Goal: Communication & Community: Answer question/provide support

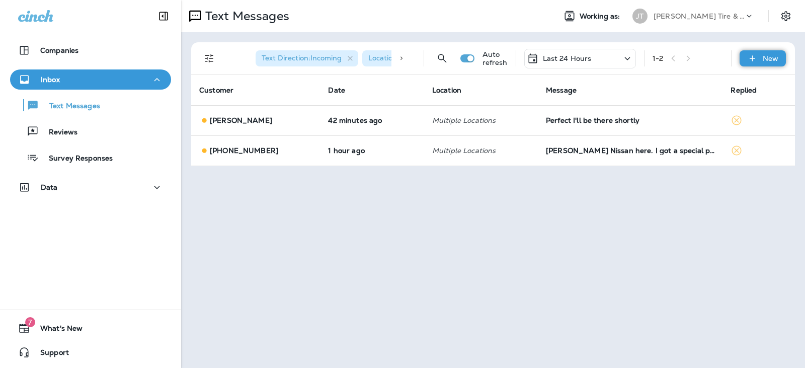
click at [748, 52] on div "New" at bounding box center [762, 58] width 46 height 16
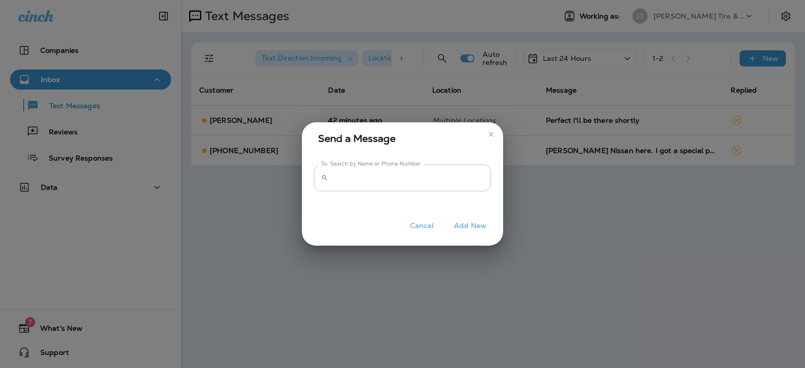
click at [378, 163] on label "To: Search by Name or Phone Number" at bounding box center [371, 164] width 100 height 8
click at [378, 164] on input "To: Search by Name or Phone Number" at bounding box center [411, 177] width 159 height 27
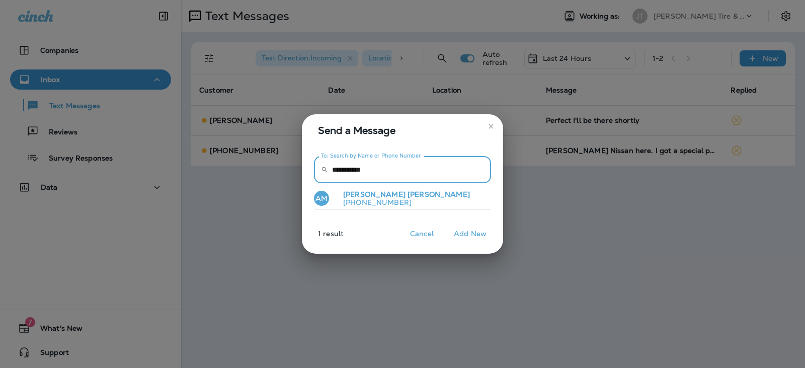
type input "**********"
click at [400, 203] on p "[PHONE_NUMBER]" at bounding box center [402, 202] width 135 height 8
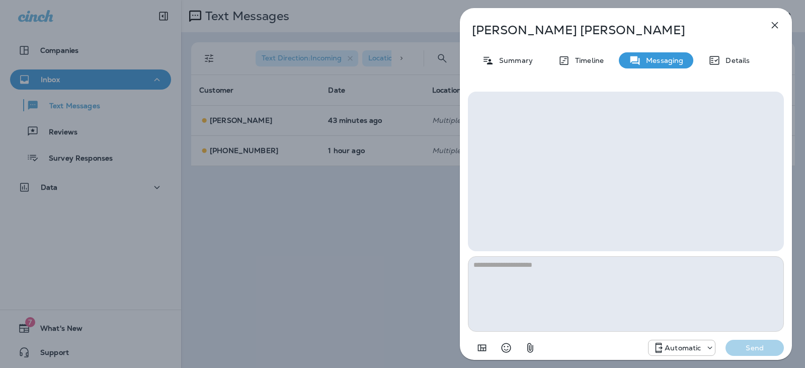
click at [660, 347] on use at bounding box center [658, 347] width 7 height 10
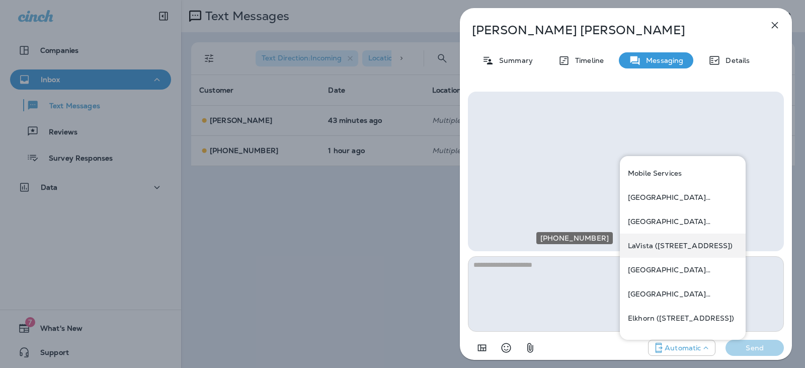
scroll to position [50, 0]
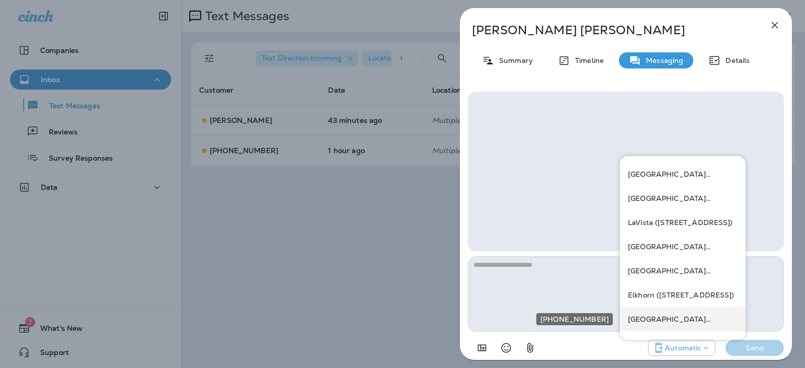
click at [658, 316] on p "[GEOGRAPHIC_DATA][STREET_ADDRESS] ([STREET_ADDRESS])" at bounding box center [683, 319] width 110 height 8
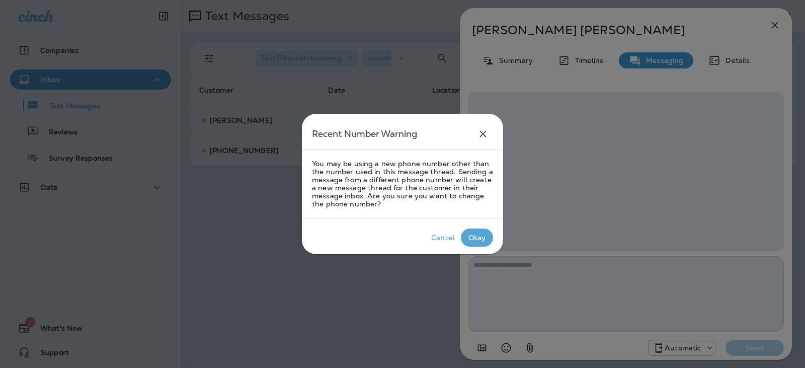
click at [469, 237] on div "Okay" at bounding box center [477, 237] width 18 height 8
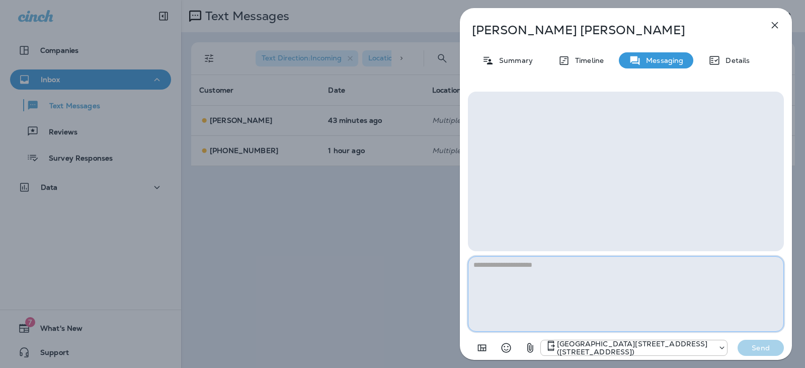
click at [531, 286] on textarea at bounding box center [626, 293] width 316 height 75
click at [590, 261] on textarea "**********" at bounding box center [626, 293] width 316 height 75
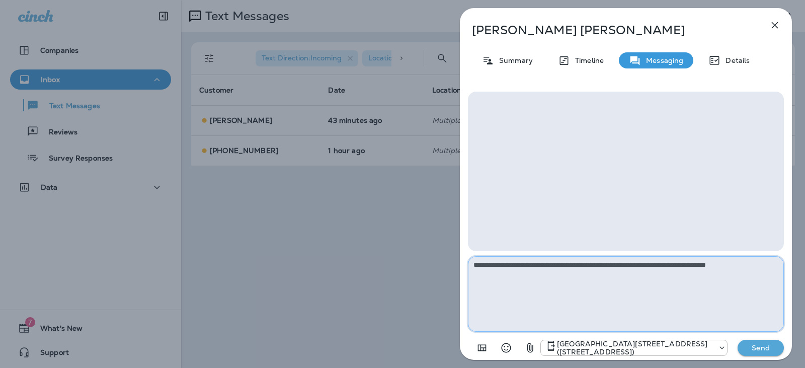
click at [778, 260] on textarea "**********" at bounding box center [626, 293] width 316 height 75
type textarea "**********"
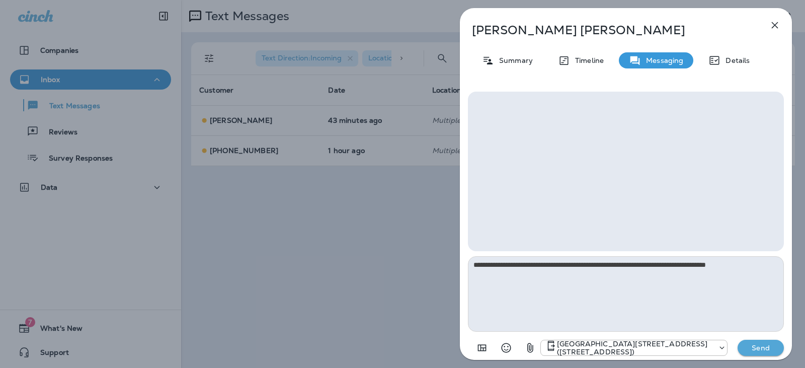
click at [765, 341] on button "Send" at bounding box center [760, 347] width 46 height 16
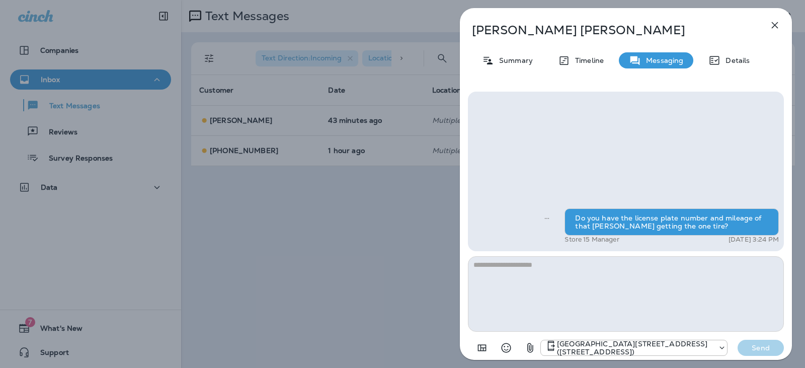
click at [774, 25] on icon "button" at bounding box center [774, 25] width 7 height 7
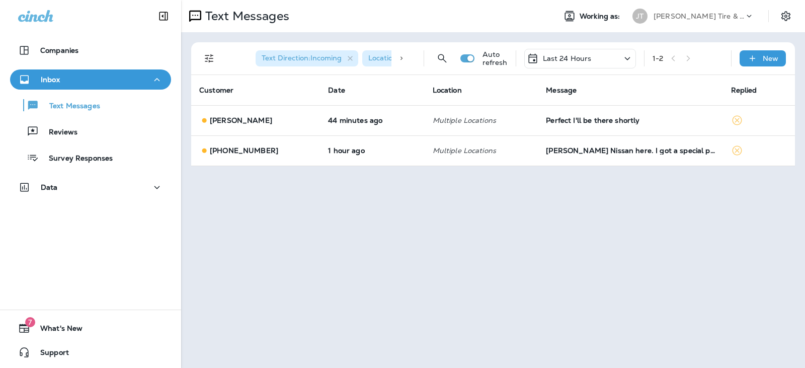
click at [620, 57] on div "Last 24 Hours" at bounding box center [580, 59] width 112 height 20
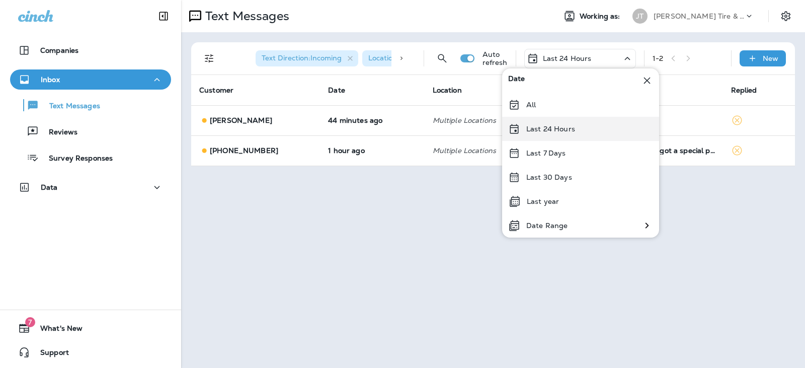
click at [565, 126] on p "Last 24 Hours" at bounding box center [550, 129] width 49 height 8
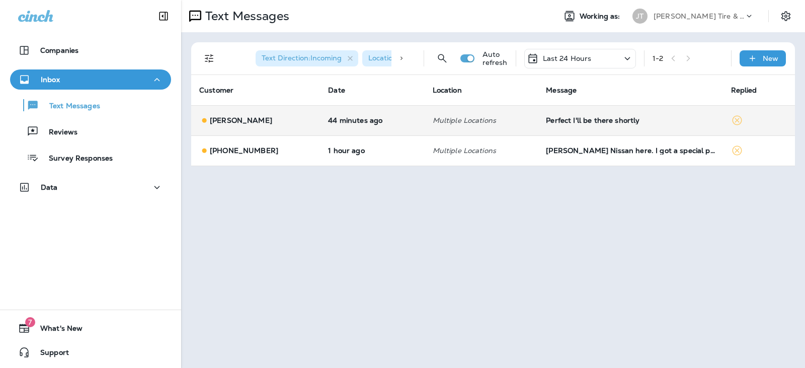
click at [499, 116] on p "Multiple Locations" at bounding box center [481, 120] width 98 height 8
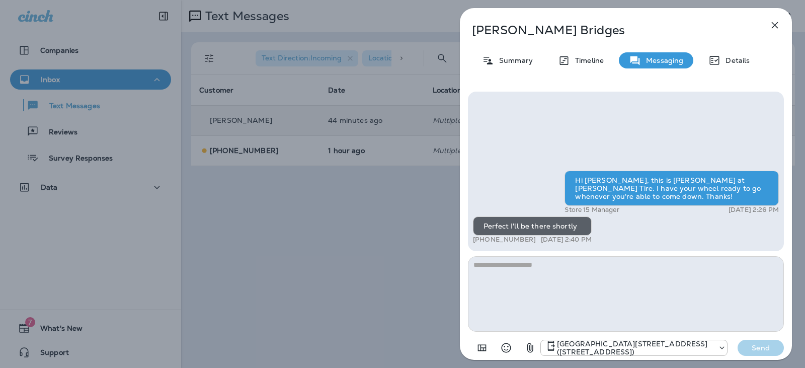
click at [777, 22] on icon "button" at bounding box center [774, 25] width 12 height 12
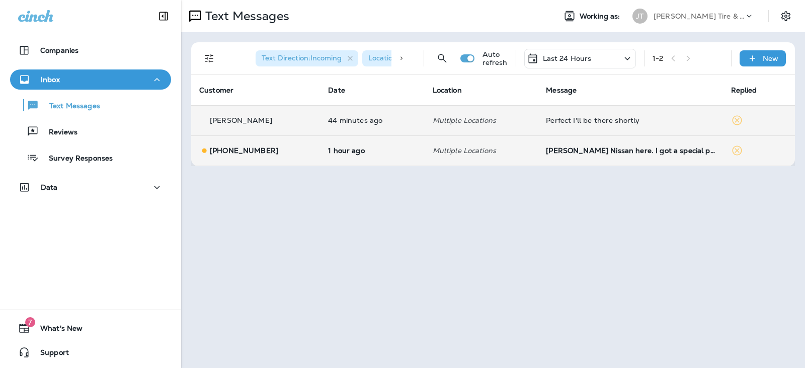
click at [576, 156] on td "[PERSON_NAME] Nissan here. I got a special price on the new 2025 Nissan Pathfin…" at bounding box center [630, 150] width 185 height 30
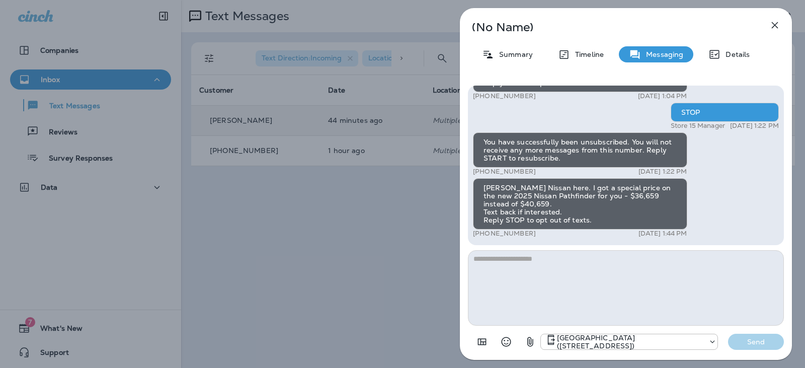
click at [546, 292] on textarea at bounding box center [626, 287] width 316 height 75
type textarea "****"
click at [738, 347] on button "Send" at bounding box center [756, 341] width 56 height 16
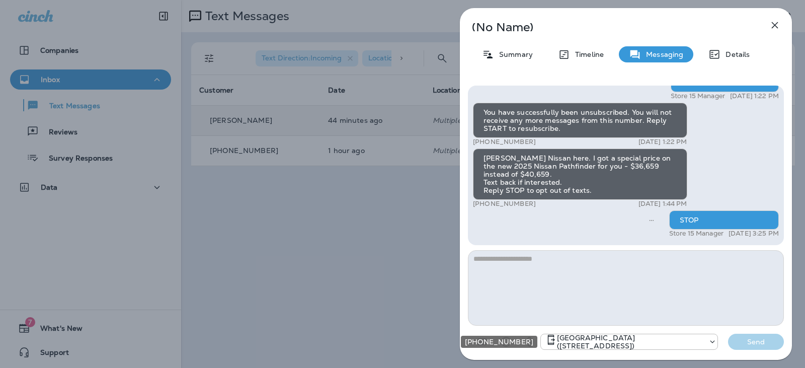
click at [584, 343] on p "[GEOGRAPHIC_DATA] ([STREET_ADDRESS])" at bounding box center [630, 341] width 146 height 16
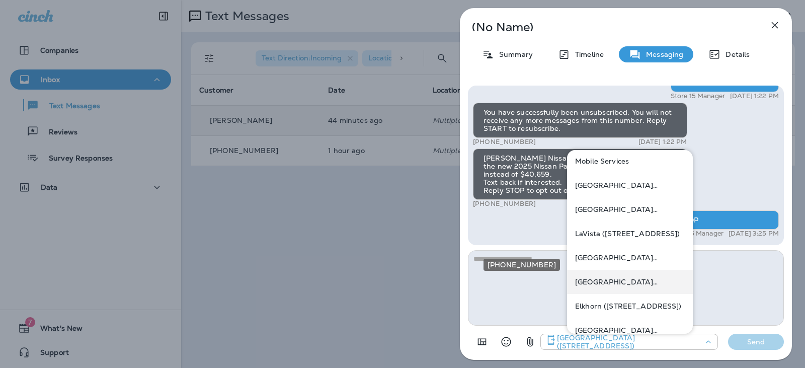
scroll to position [50, 0]
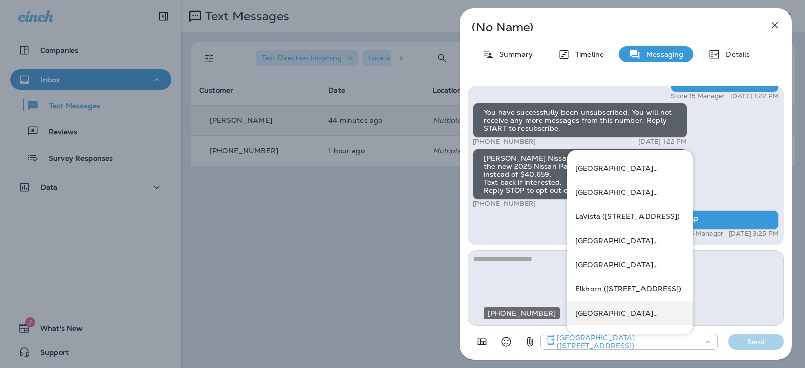
click at [601, 310] on p "[GEOGRAPHIC_DATA][STREET_ADDRESS] ([STREET_ADDRESS])" at bounding box center [630, 313] width 110 height 8
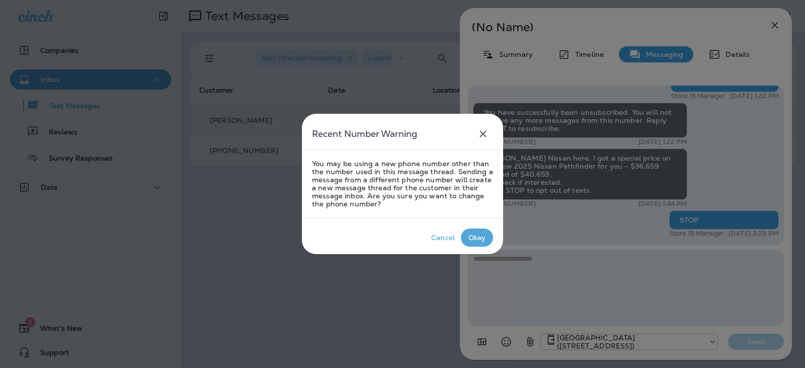
click at [475, 241] on div "Okay" at bounding box center [477, 237] width 18 height 8
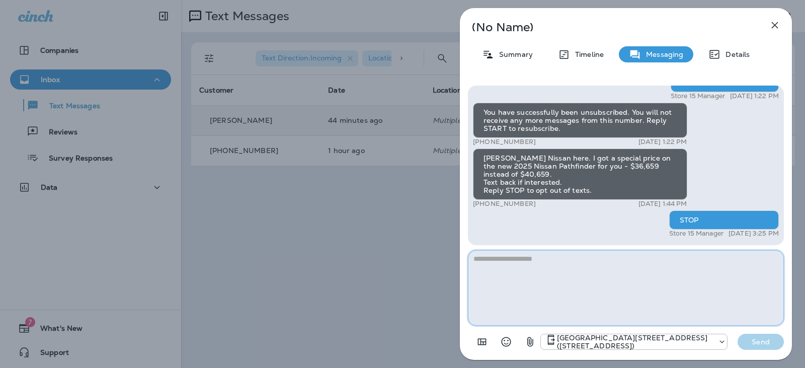
click at [507, 277] on textarea at bounding box center [626, 287] width 316 height 75
click at [518, 259] on textarea "****" at bounding box center [626, 287] width 316 height 75
type textarea "****"
click at [763, 340] on p "Send" at bounding box center [760, 341] width 42 height 9
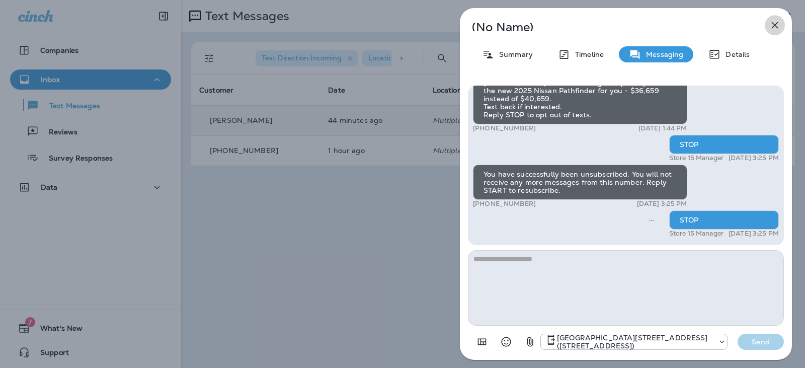
click at [777, 28] on icon "button" at bounding box center [774, 25] width 7 height 7
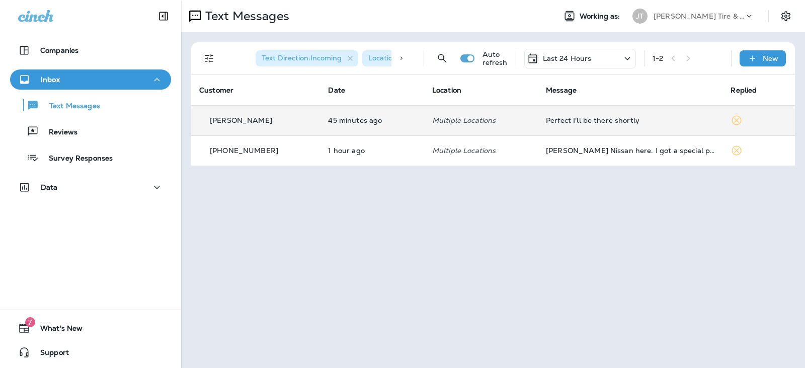
click at [595, 62] on div "Last 24 Hours" at bounding box center [580, 59] width 112 height 20
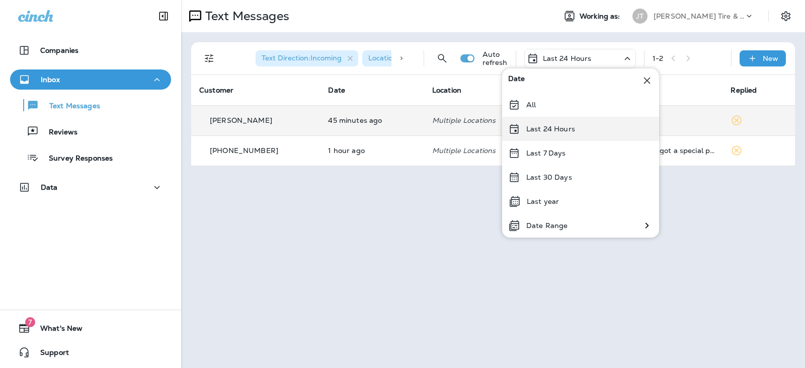
click at [555, 128] on p "Last 24 Hours" at bounding box center [550, 129] width 49 height 8
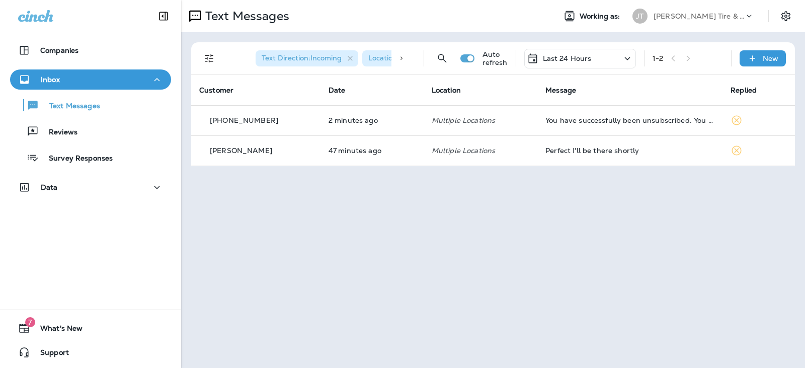
click at [576, 59] on p "Last 24 Hours" at bounding box center [567, 58] width 49 height 8
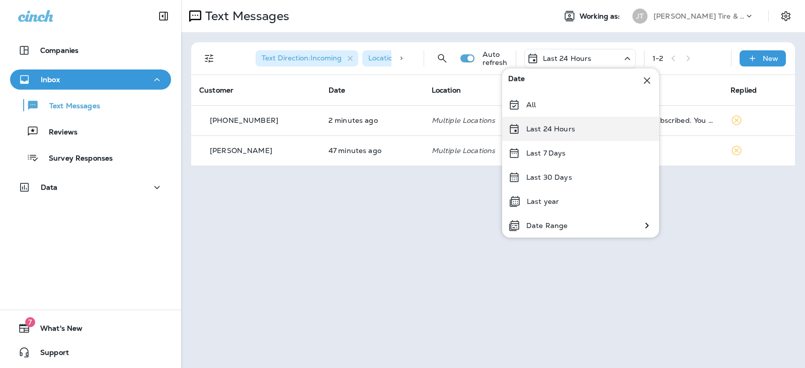
click at [555, 139] on div "Last 24 Hours" at bounding box center [580, 129] width 157 height 24
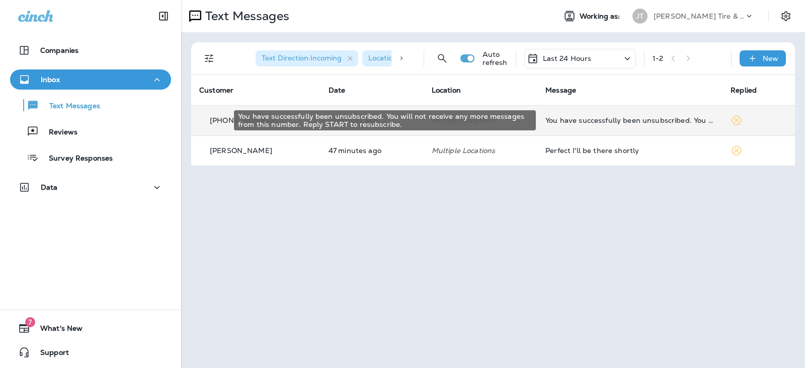
click at [628, 124] on div "You have successfully been unsubscribed. You will not receive any more messages…" at bounding box center [629, 120] width 169 height 8
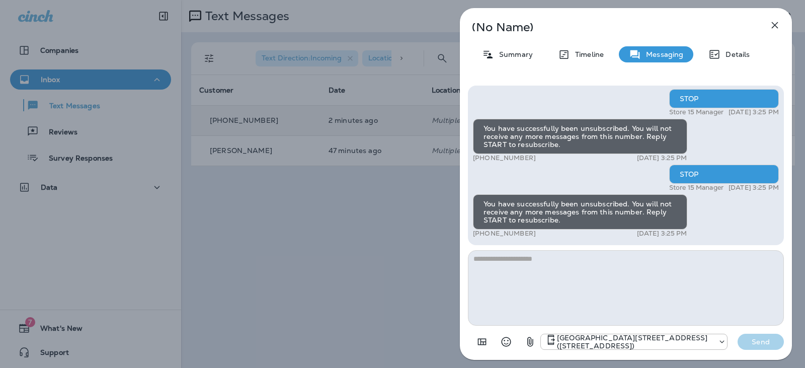
click at [778, 24] on icon "button" at bounding box center [774, 25] width 12 height 12
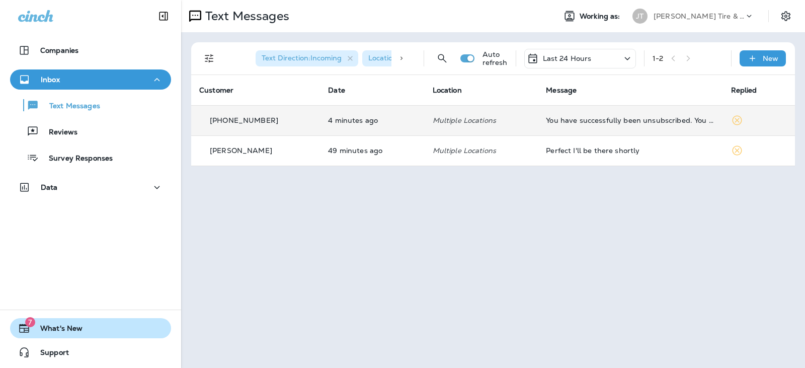
click at [25, 327] on icon "button" at bounding box center [24, 328] width 12 height 12
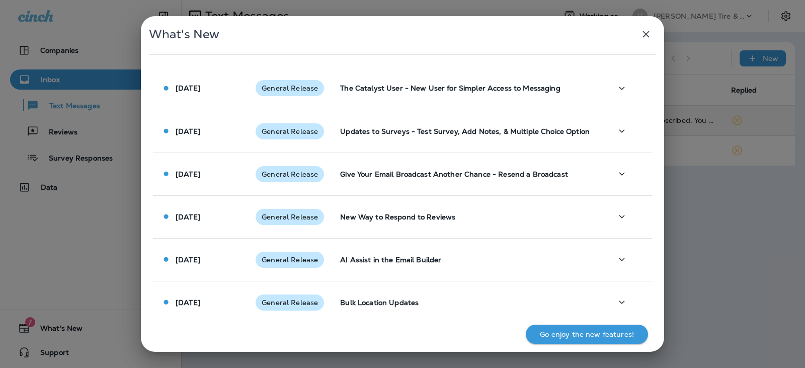
click at [606, 336] on p "Go enjoy the new features!" at bounding box center [587, 334] width 94 height 8
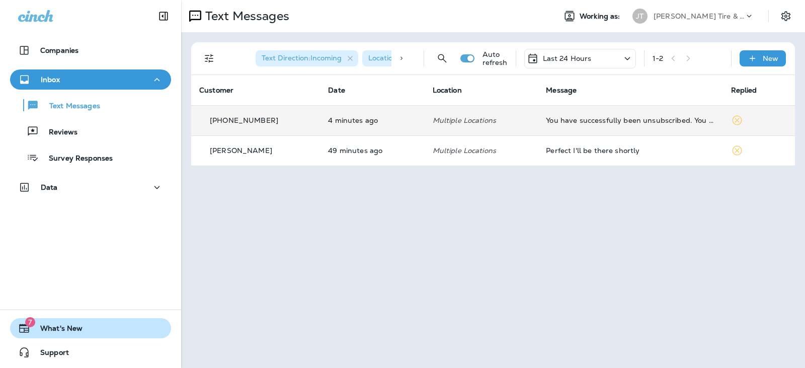
click at [32, 322] on span "7" at bounding box center [30, 322] width 10 height 10
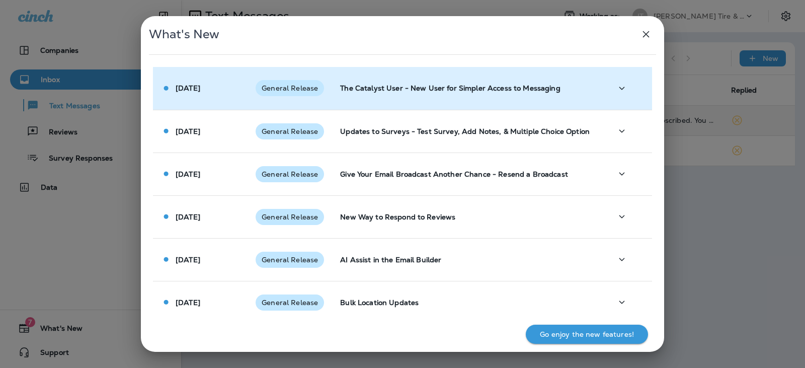
click at [501, 90] on p "The Catalyst User - New User for Simpler Access to Messaging" at bounding box center [467, 88] width 255 height 8
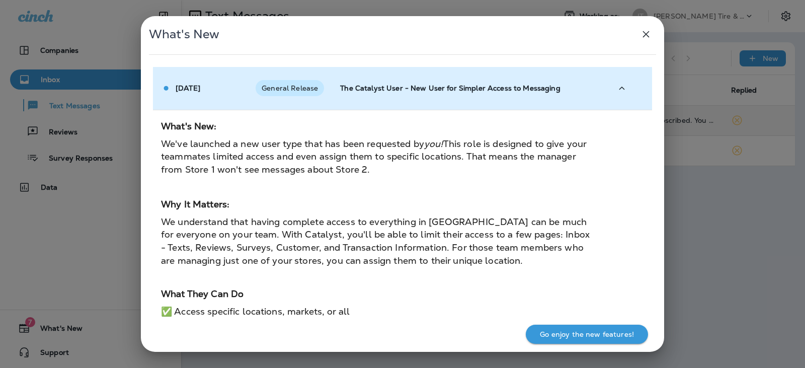
click at [501, 90] on p "The Catalyst User - New User for Simpler Access to Messaging" at bounding box center [467, 88] width 255 height 8
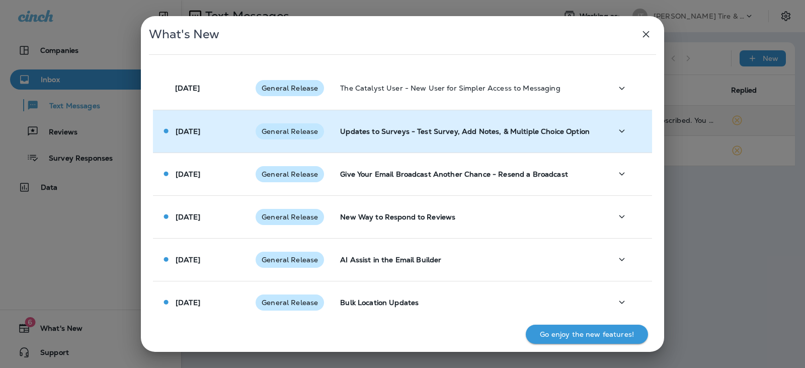
click at [440, 140] on td "Updates to Surveys - Test Survey, Add Notes, & Multiple Choice Option" at bounding box center [468, 131] width 272 height 43
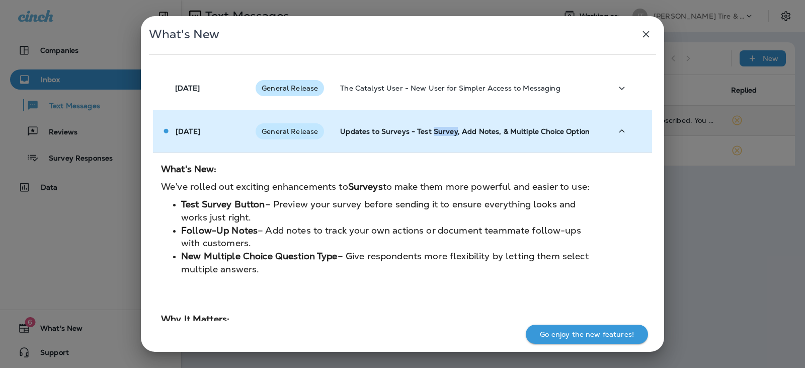
click at [440, 139] on td "Updates to Surveys - Test Survey, Add Notes, & Multiple Choice Option" at bounding box center [468, 131] width 272 height 43
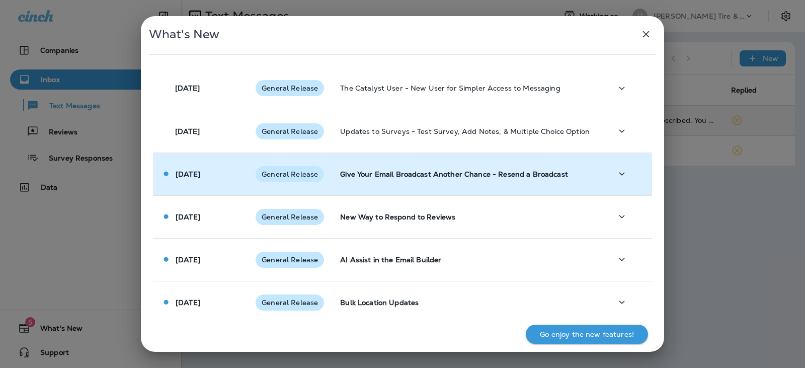
click at [427, 168] on td "Give Your Email Broadcast Another Chance - Resend a Broadcast" at bounding box center [468, 173] width 272 height 43
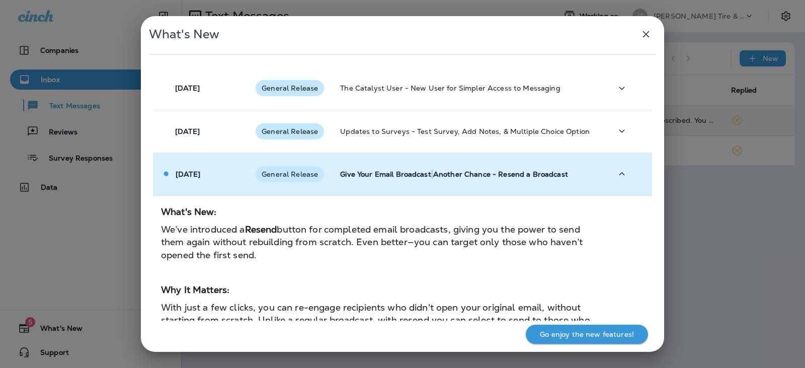
click at [427, 168] on td "Give Your Email Broadcast Another Chance - Resend a Broadcast" at bounding box center [468, 173] width 272 height 43
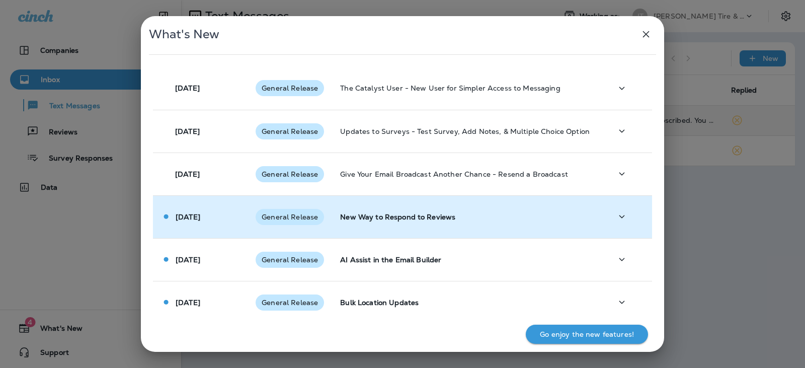
click at [420, 203] on td "New Way to Respond to Reviews" at bounding box center [468, 216] width 272 height 43
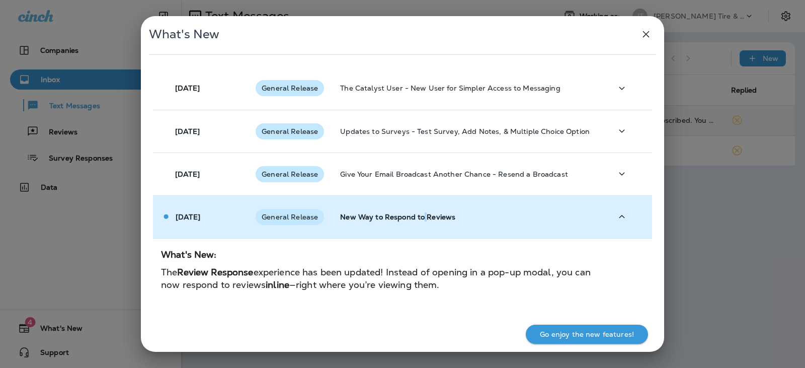
click at [419, 203] on td "New Way to Respond to Reviews" at bounding box center [468, 216] width 272 height 43
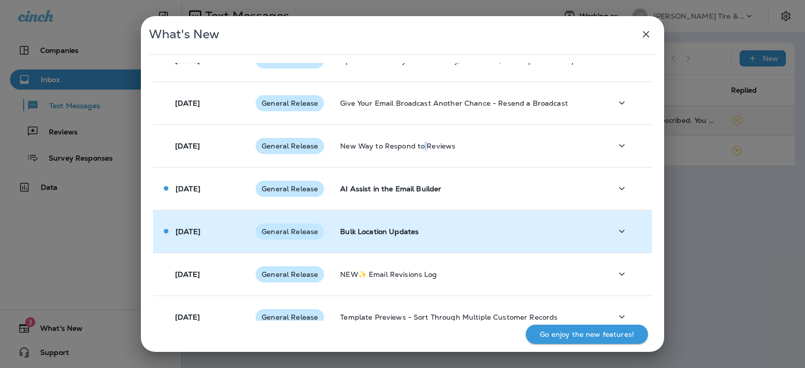
scroll to position [101, 0]
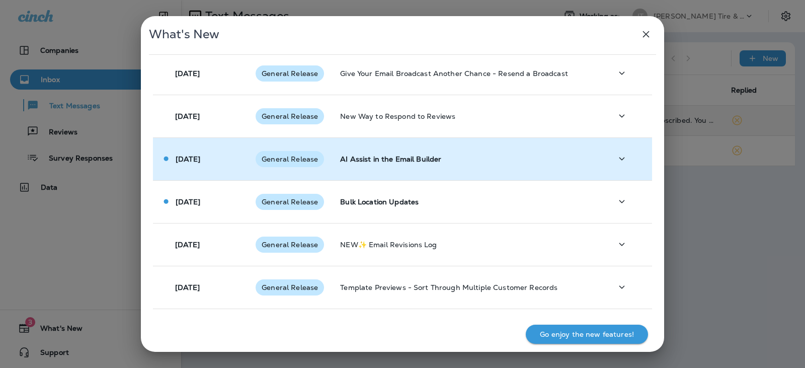
click at [428, 164] on td "AI Assist in the Email Builder" at bounding box center [468, 158] width 272 height 43
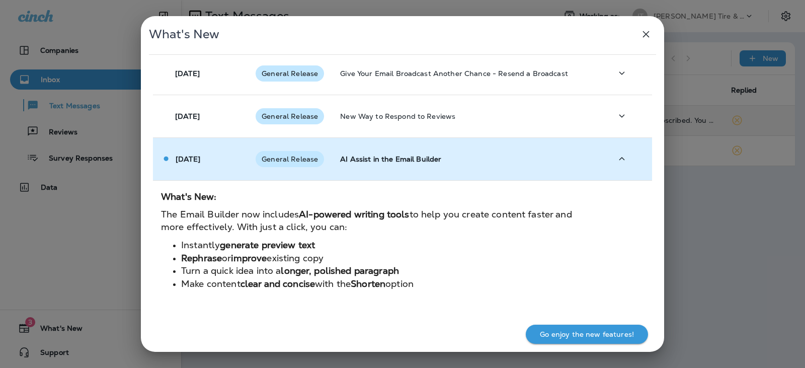
click at [428, 164] on td "AI Assist in the Email Builder" at bounding box center [468, 158] width 272 height 43
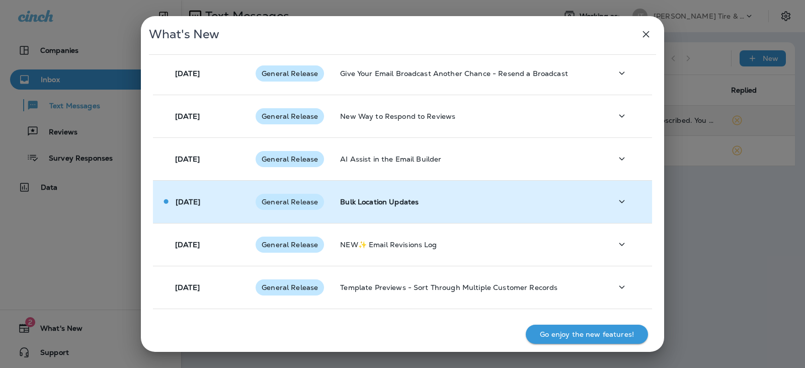
click at [416, 204] on p "Bulk Location Updates" at bounding box center [467, 202] width 255 height 8
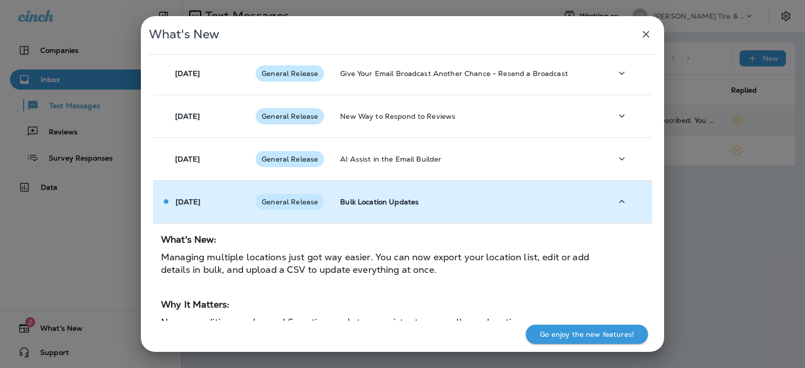
click at [416, 204] on p "Bulk Location Updates" at bounding box center [467, 202] width 255 height 8
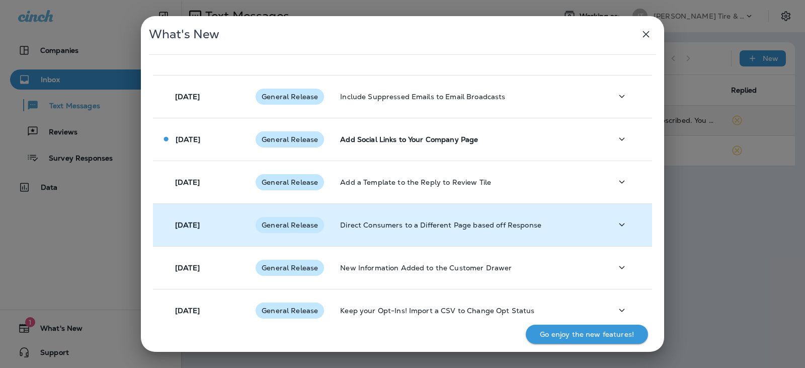
scroll to position [402, 0]
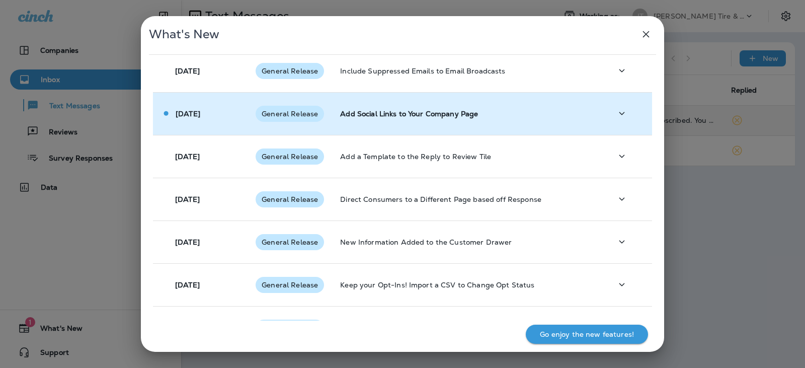
click at [402, 117] on p "Add Social Links to Your Company Page" at bounding box center [467, 114] width 255 height 8
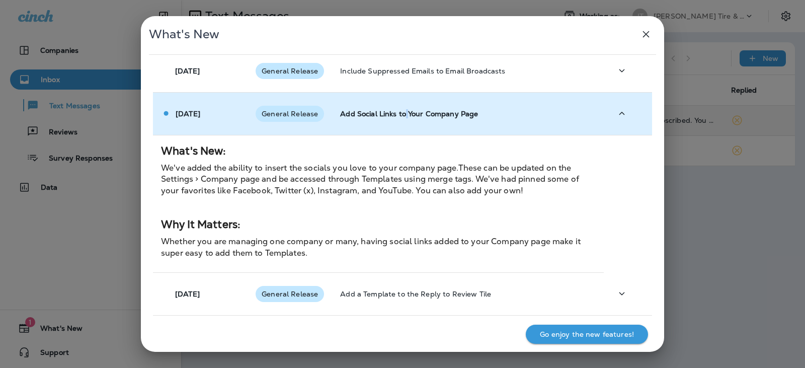
click at [402, 117] on p "Add Social Links to Your Company Page" at bounding box center [467, 114] width 255 height 8
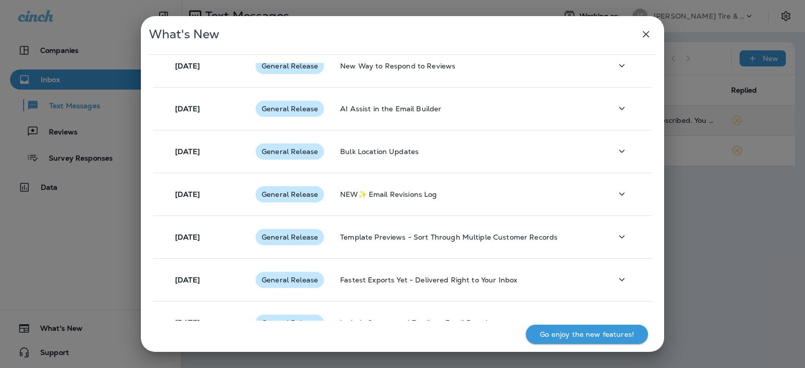
scroll to position [0, 0]
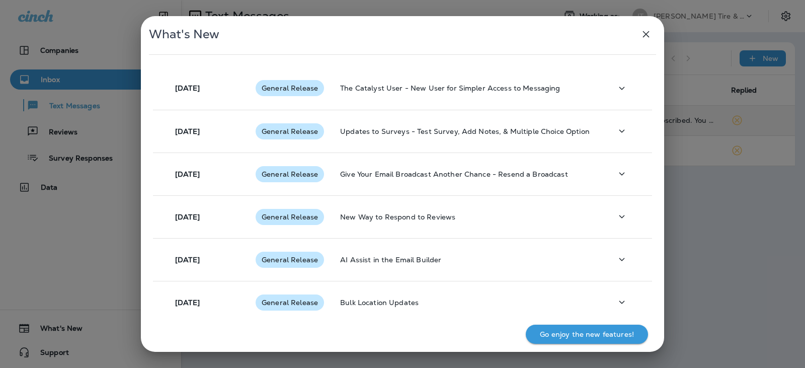
click at [564, 335] on p "Go enjoy the new features!" at bounding box center [587, 334] width 94 height 8
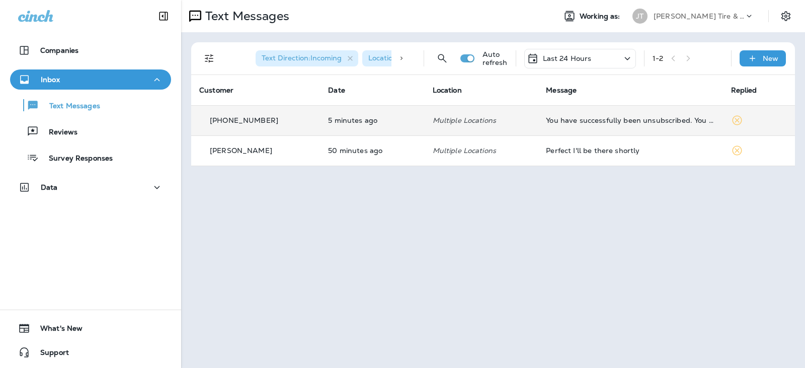
click at [588, 60] on p "Last 24 Hours" at bounding box center [567, 58] width 49 height 8
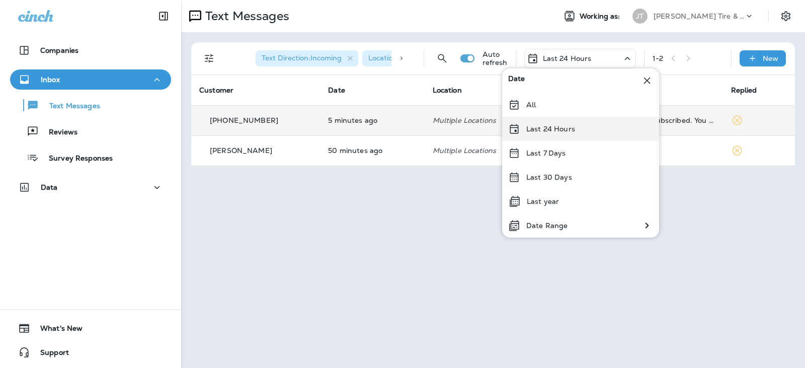
click at [565, 122] on div "Last 24 Hours" at bounding box center [580, 129] width 157 height 24
